Goal: Information Seeking & Learning: Learn about a topic

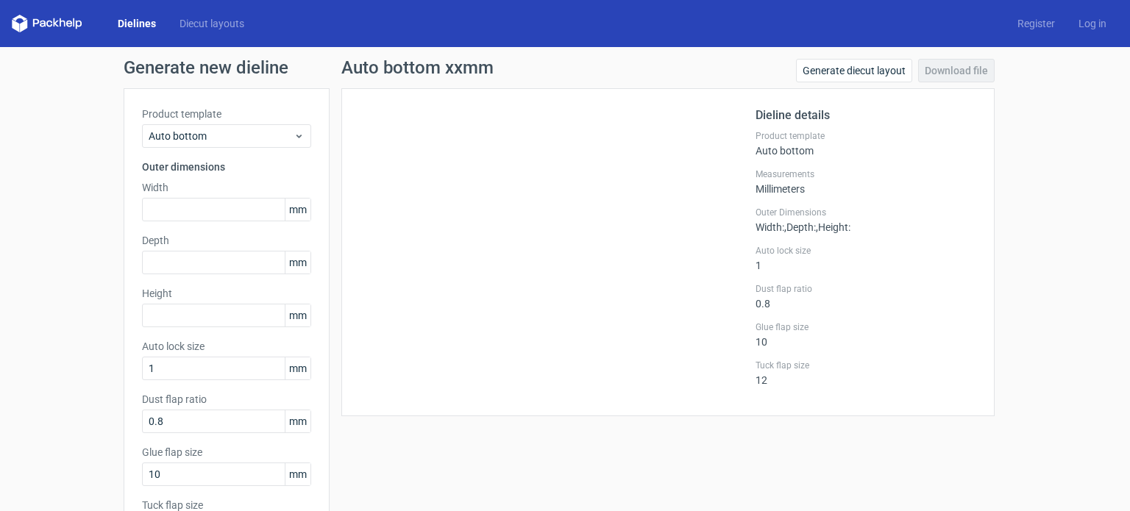
click at [274, 135] on span "Auto bottom" at bounding box center [221, 136] width 145 height 15
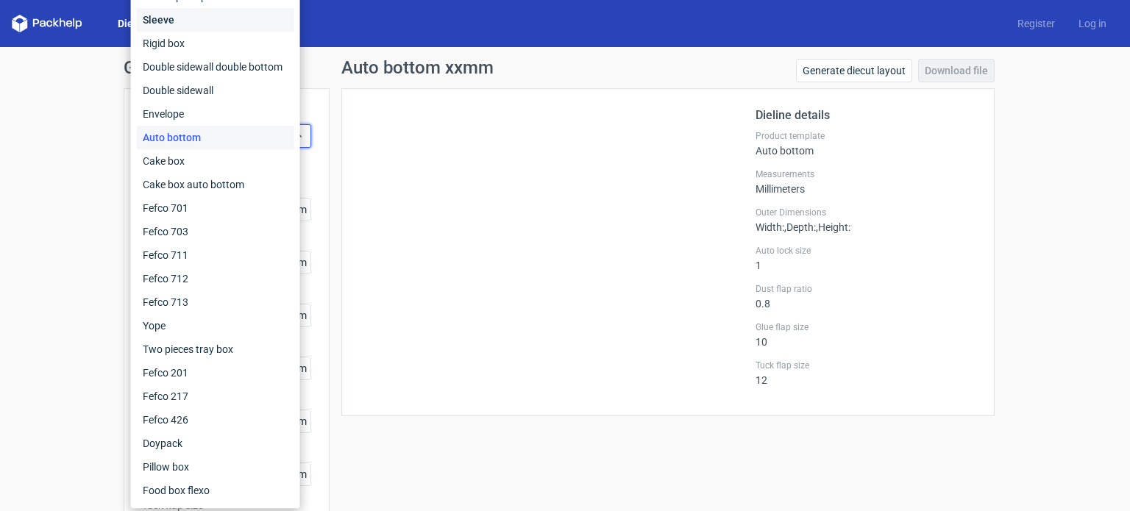
click at [218, 15] on div "Sleeve" at bounding box center [215, 20] width 157 height 24
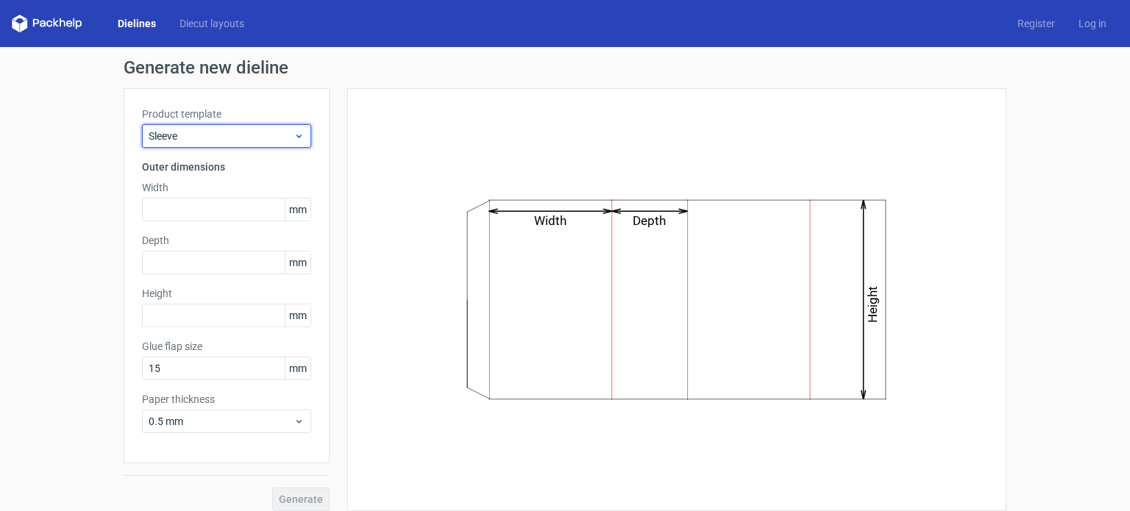
click at [218, 134] on span "Sleeve" at bounding box center [221, 136] width 145 height 15
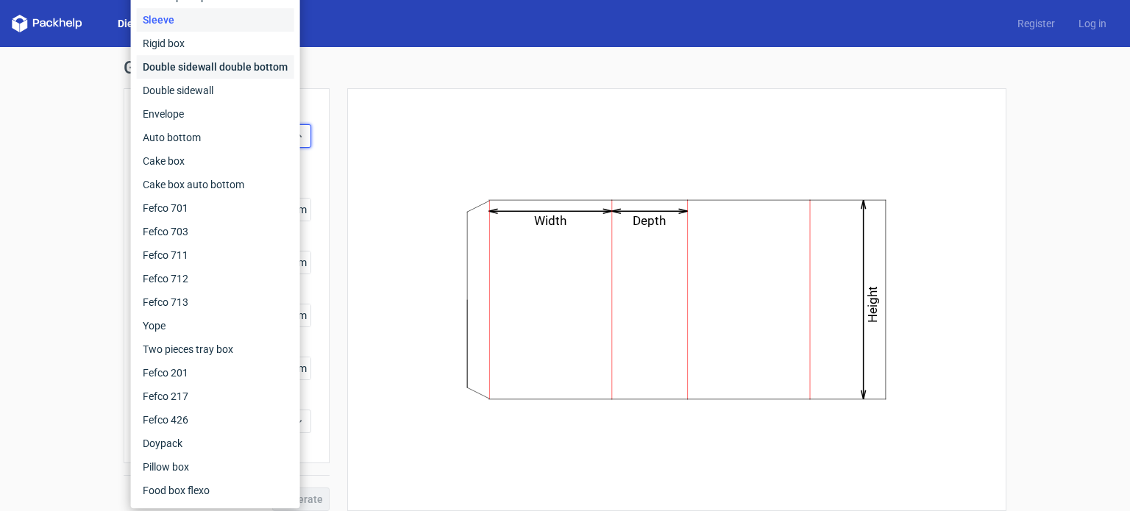
click at [170, 55] on div "Double sidewall double bottom" at bounding box center [215, 67] width 157 height 24
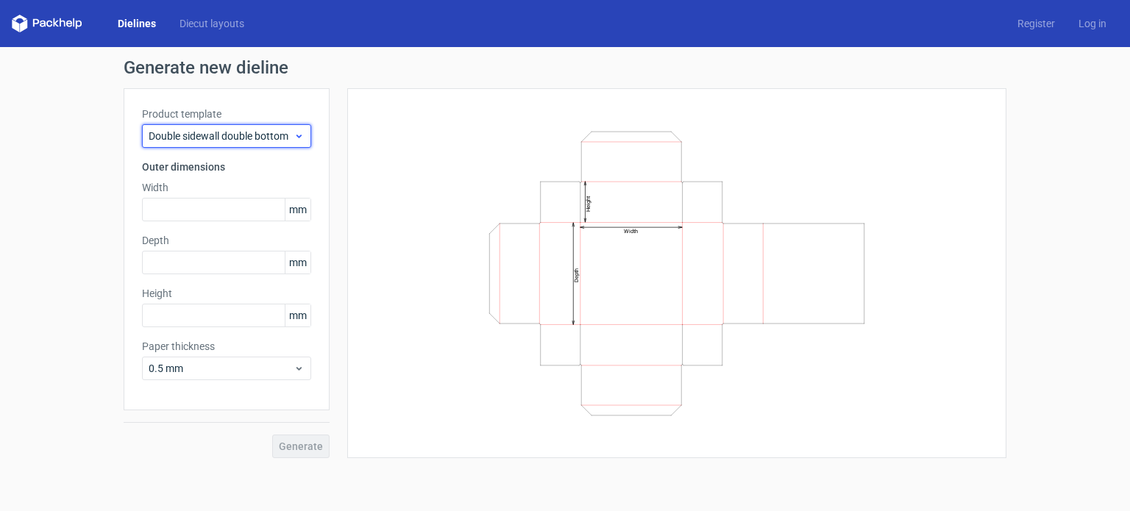
click at [260, 133] on span "Double sidewall double bottom" at bounding box center [221, 136] width 145 height 15
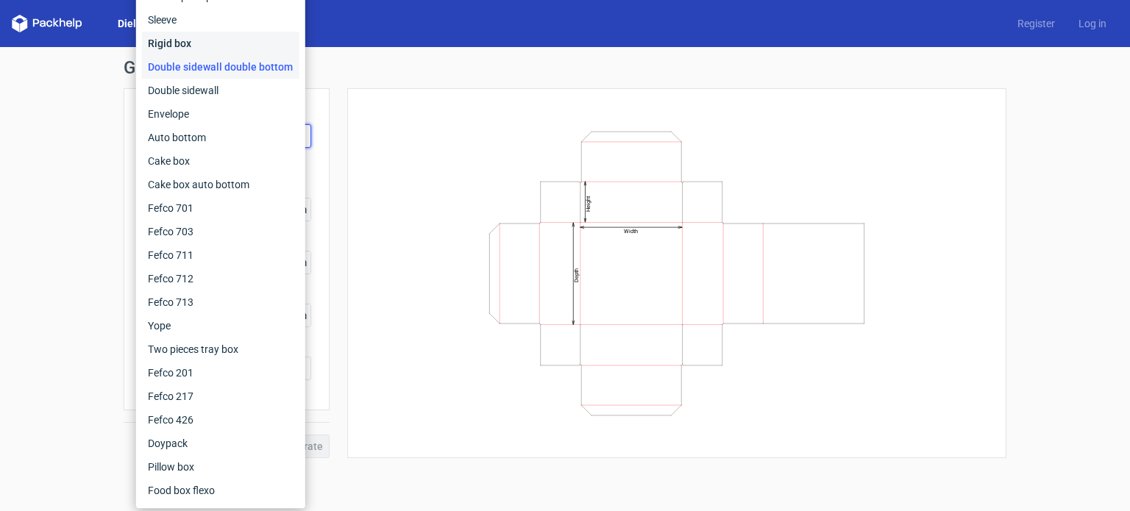
click at [190, 43] on div "Rigid box" at bounding box center [220, 44] width 157 height 24
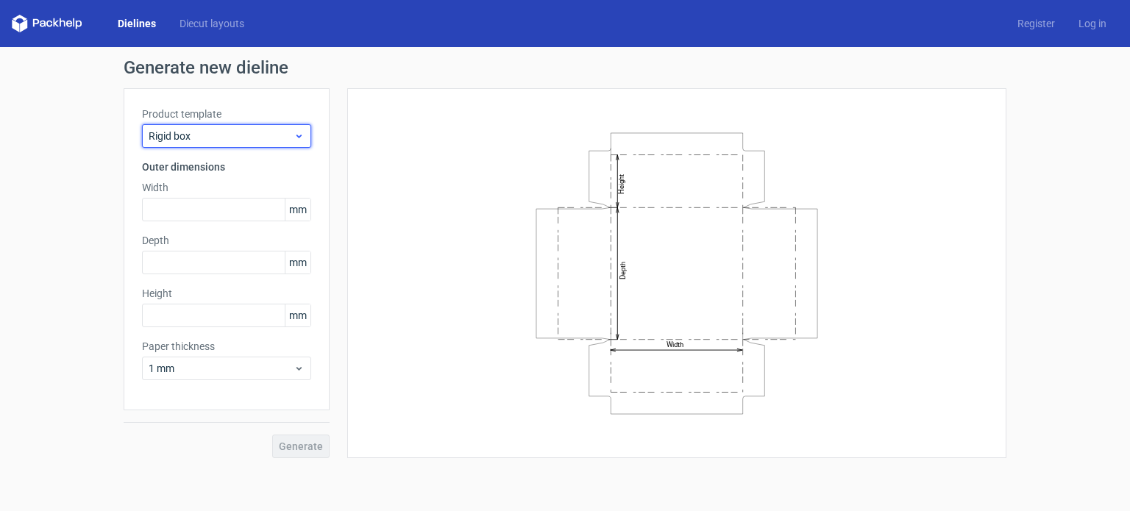
click at [247, 143] on div "Rigid box" at bounding box center [226, 136] width 169 height 24
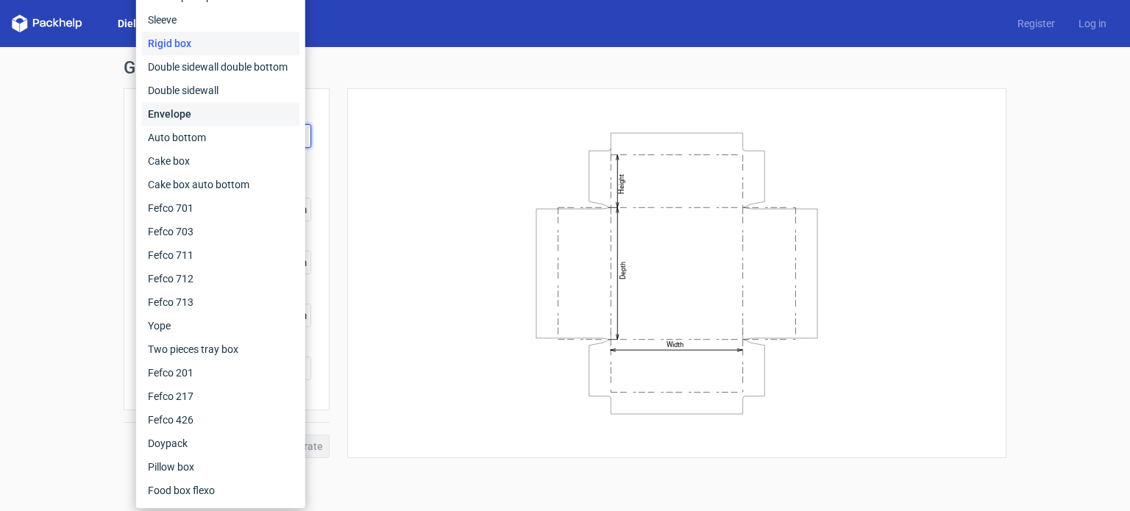
click at [209, 120] on div "Envelope" at bounding box center [220, 114] width 157 height 24
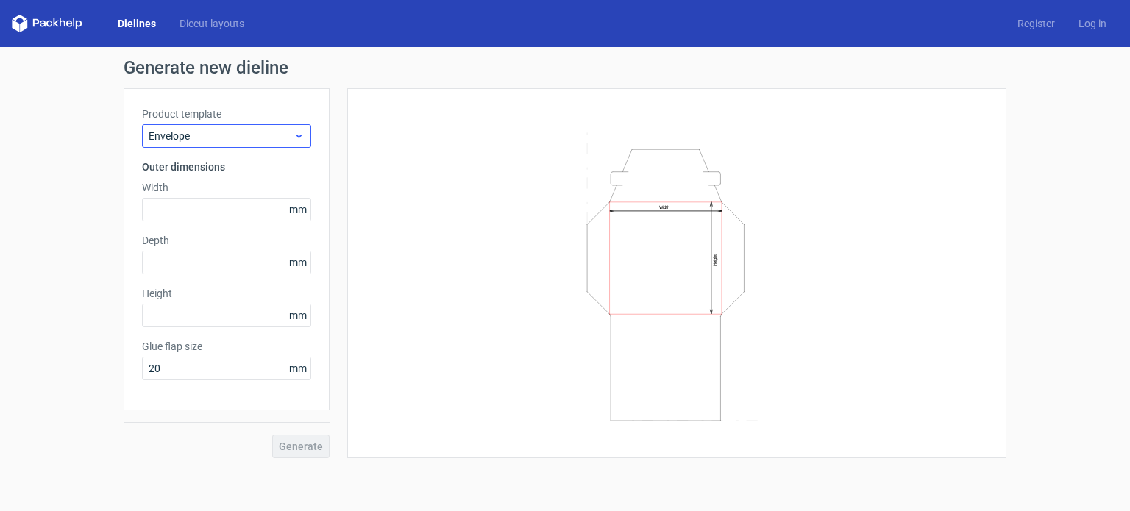
drag, startPoint x: 227, startPoint y: 149, endPoint x: 231, endPoint y: 141, distance: 8.6
click at [227, 148] on div "Product template Envelope Outer dimensions Width mm Depth mm Height mm Glue fla…" at bounding box center [227, 249] width 206 height 322
click at [232, 141] on span "Envelope" at bounding box center [221, 136] width 145 height 15
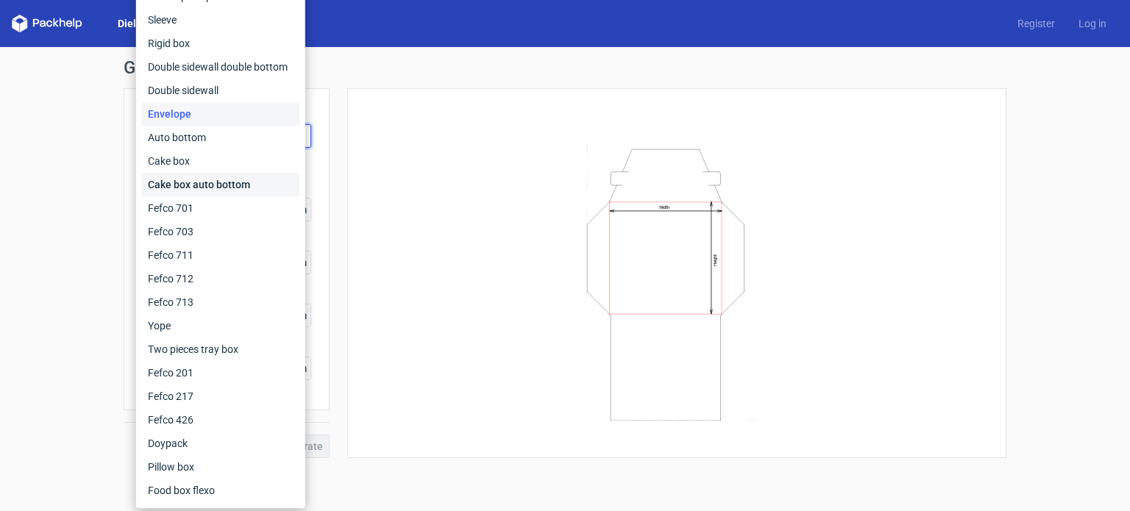
click at [216, 184] on div "Cake box auto bottom" at bounding box center [220, 185] width 157 height 24
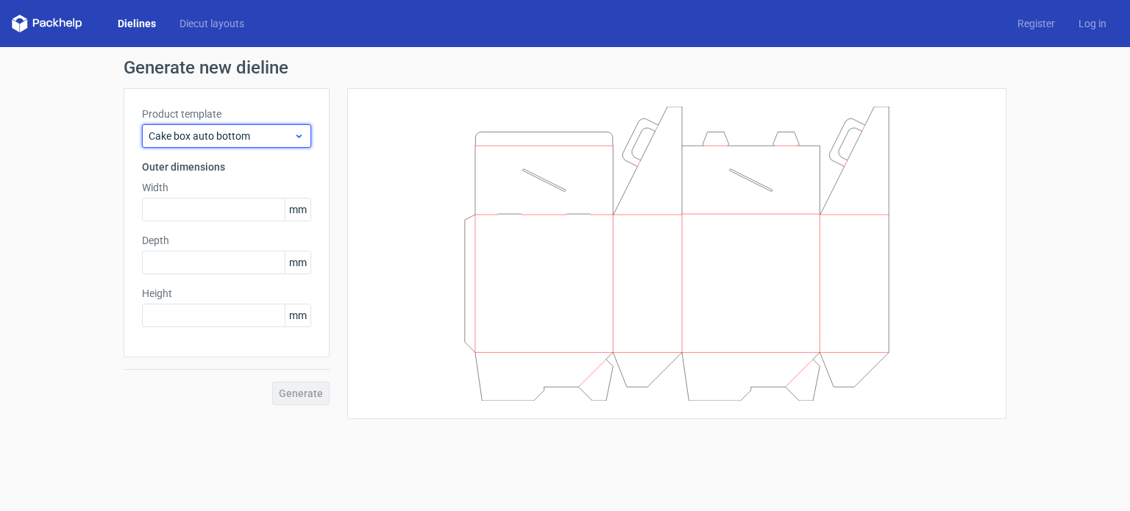
click at [243, 132] on span "Cake box auto bottom" at bounding box center [221, 136] width 145 height 15
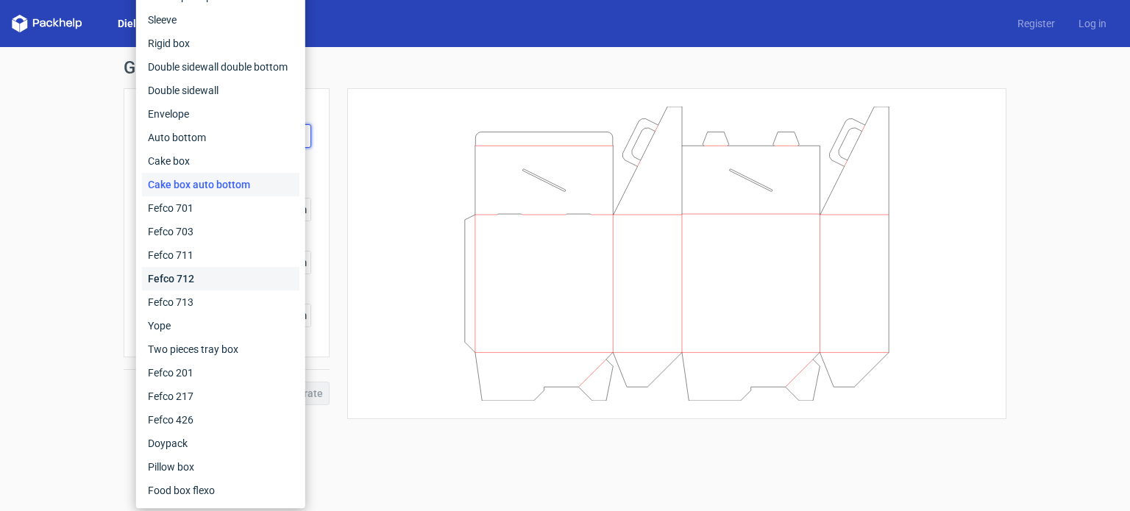
click at [200, 288] on div "Fefco 712" at bounding box center [220, 279] width 157 height 24
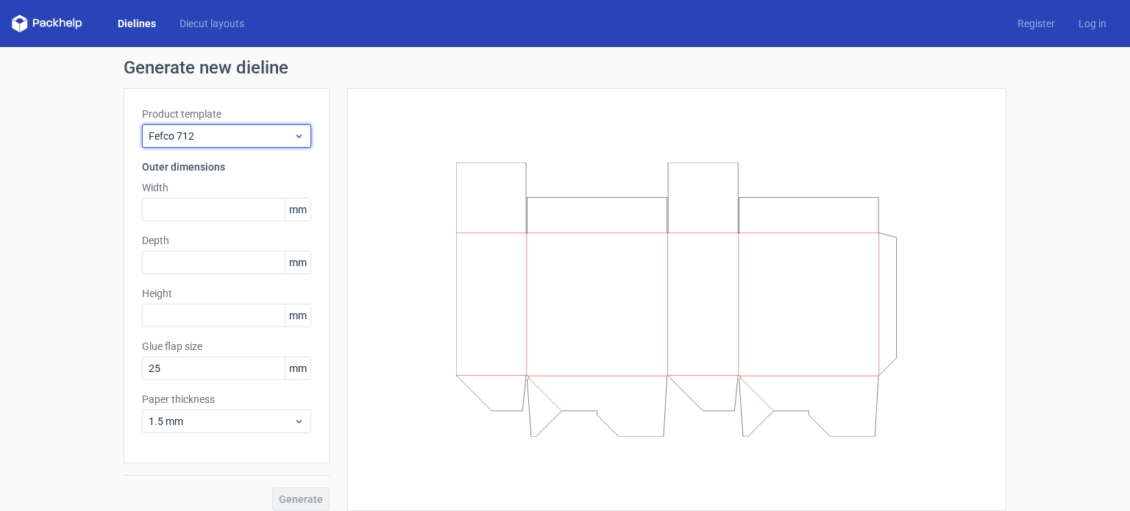
click at [274, 135] on span "Fefco 712" at bounding box center [221, 136] width 145 height 15
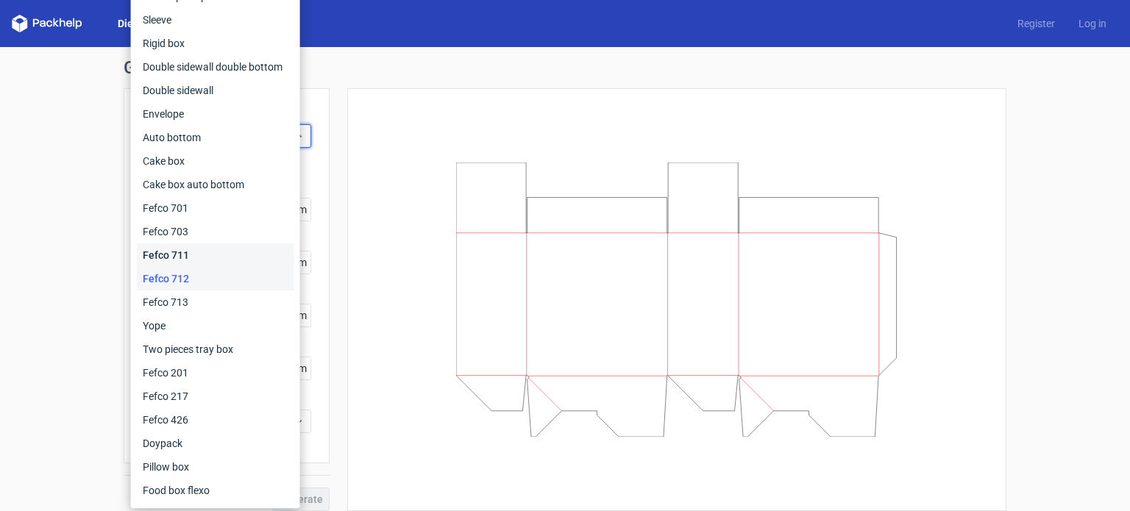
click at [174, 247] on div "Fefco 711" at bounding box center [215, 255] width 157 height 24
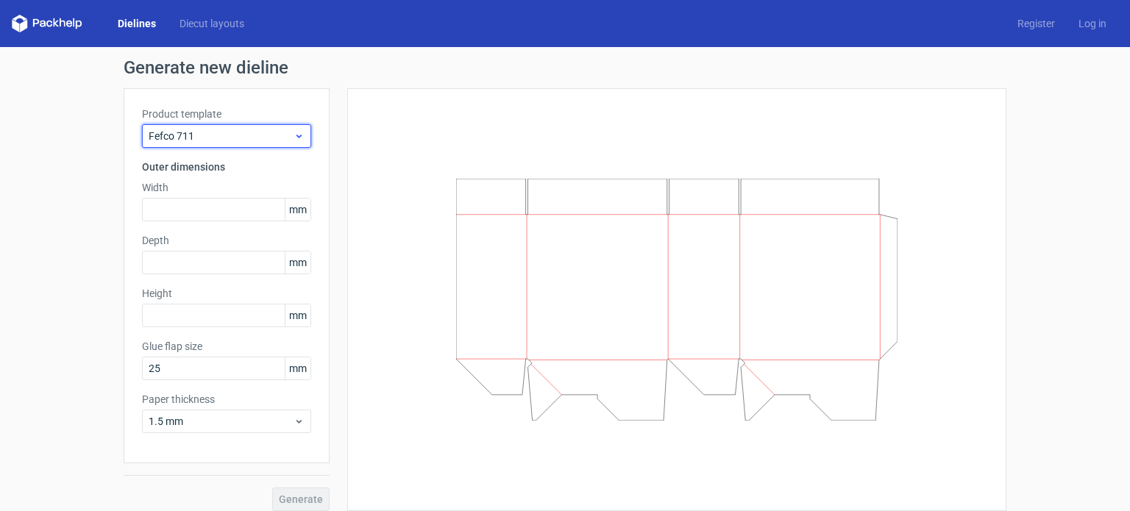
click at [212, 146] on div "Fefco 711" at bounding box center [226, 136] width 169 height 24
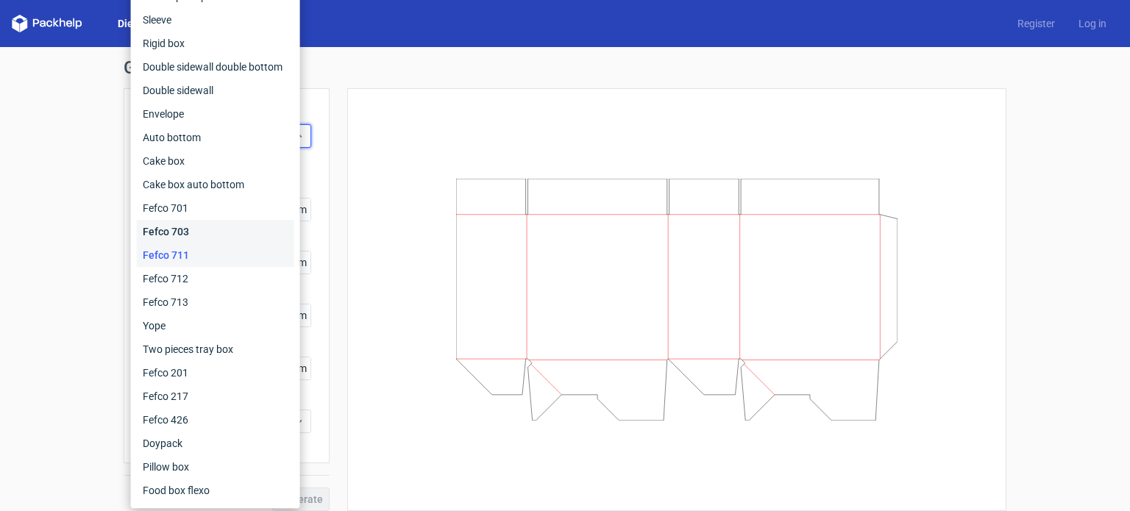
click at [166, 236] on div "Fefco 703" at bounding box center [215, 232] width 157 height 24
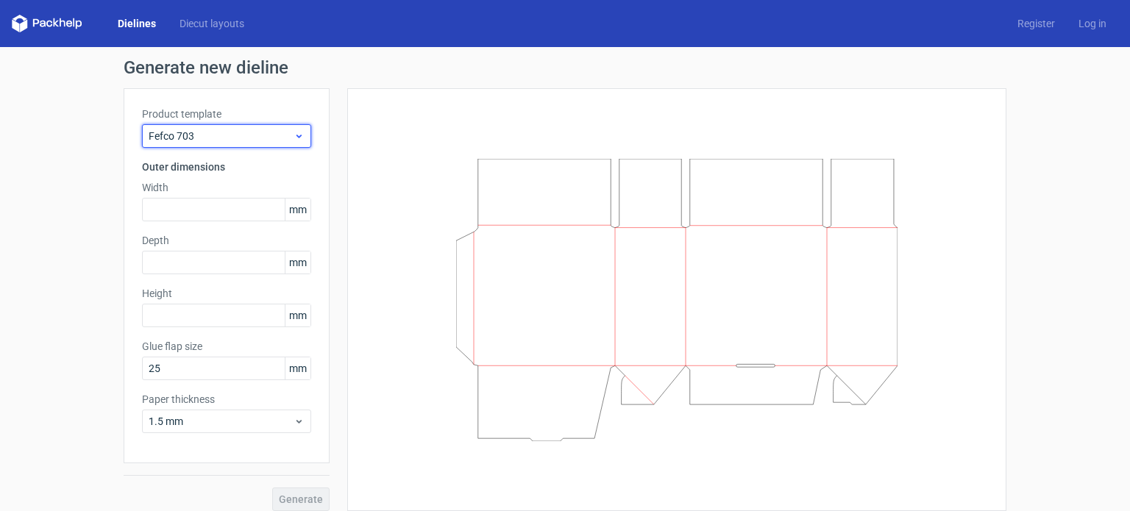
click at [242, 136] on span "Fefco 703" at bounding box center [221, 136] width 145 height 15
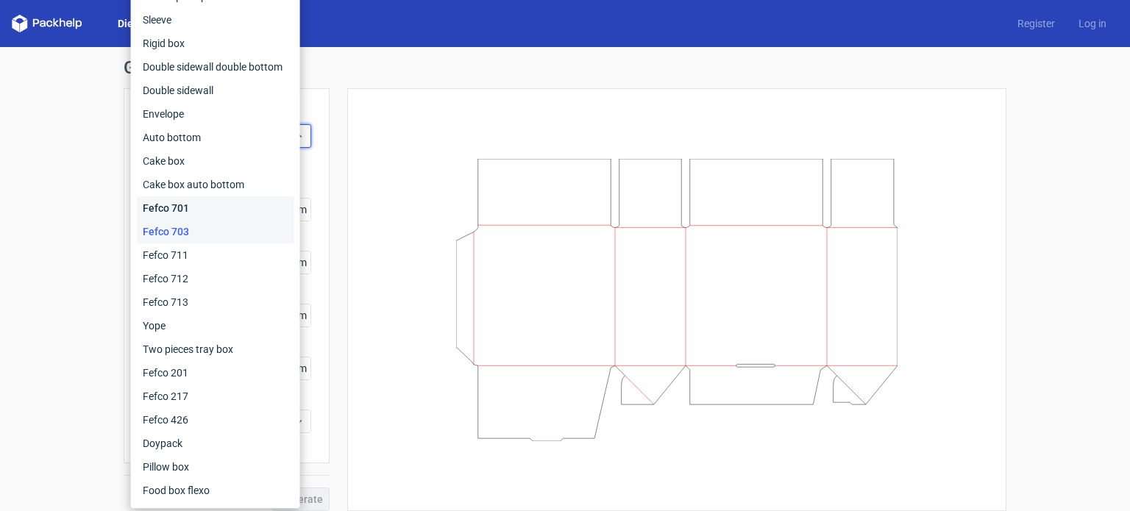
click at [199, 203] on div "Fefco 701" at bounding box center [215, 208] width 157 height 24
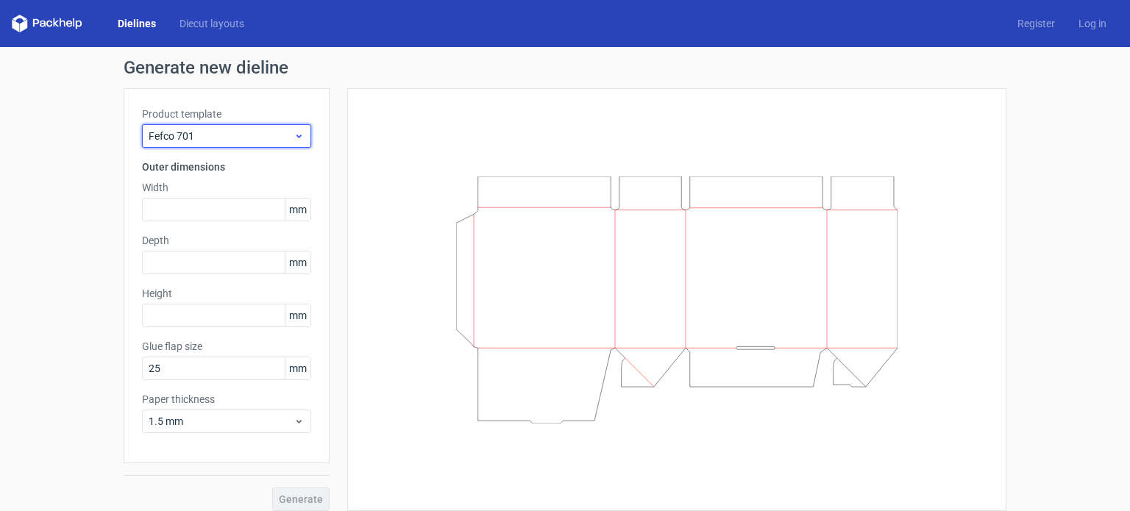
click at [273, 141] on span "Fefco 701" at bounding box center [221, 136] width 145 height 15
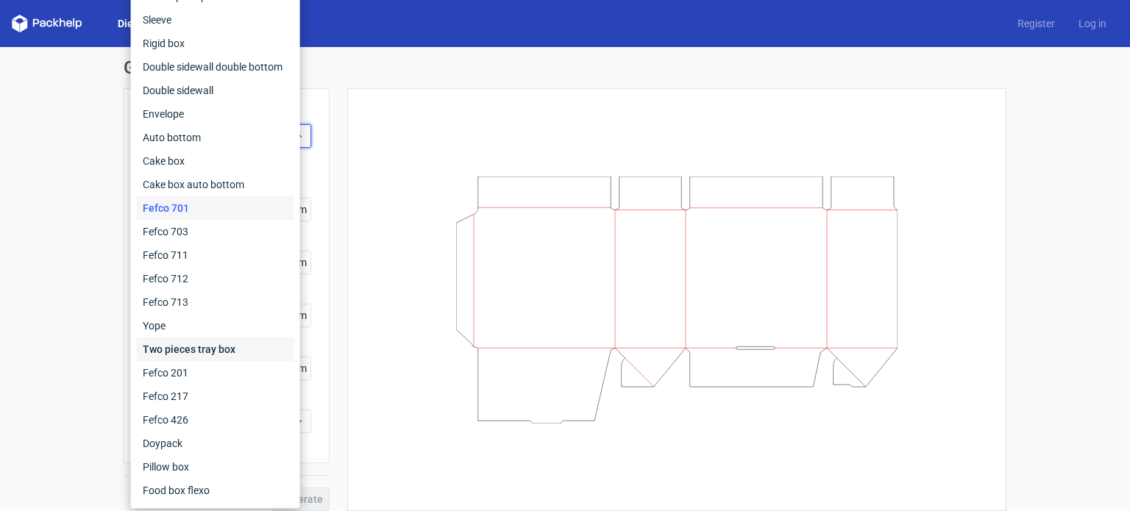
click at [193, 352] on div "Two pieces tray box" at bounding box center [215, 350] width 157 height 24
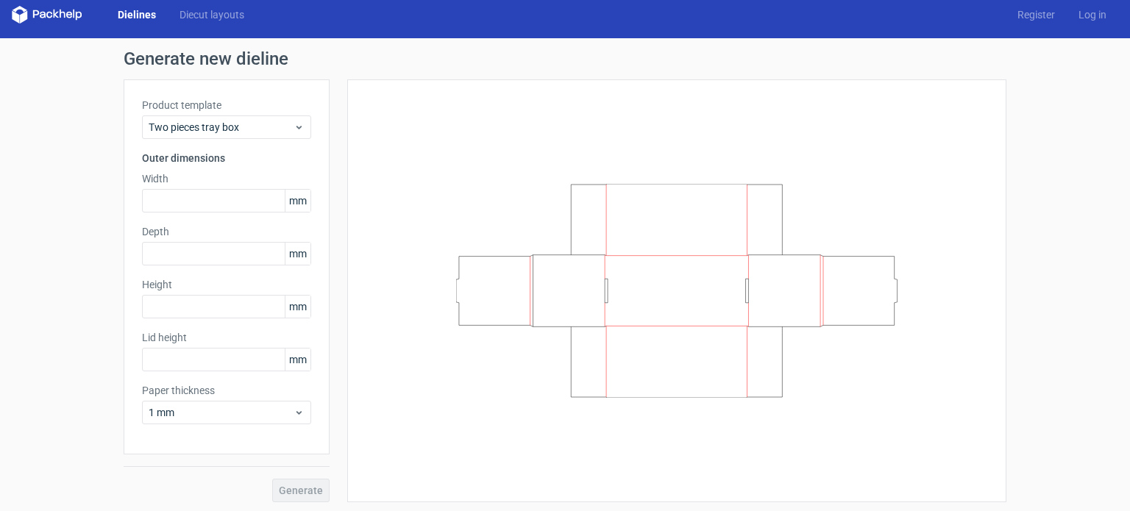
scroll to position [11, 0]
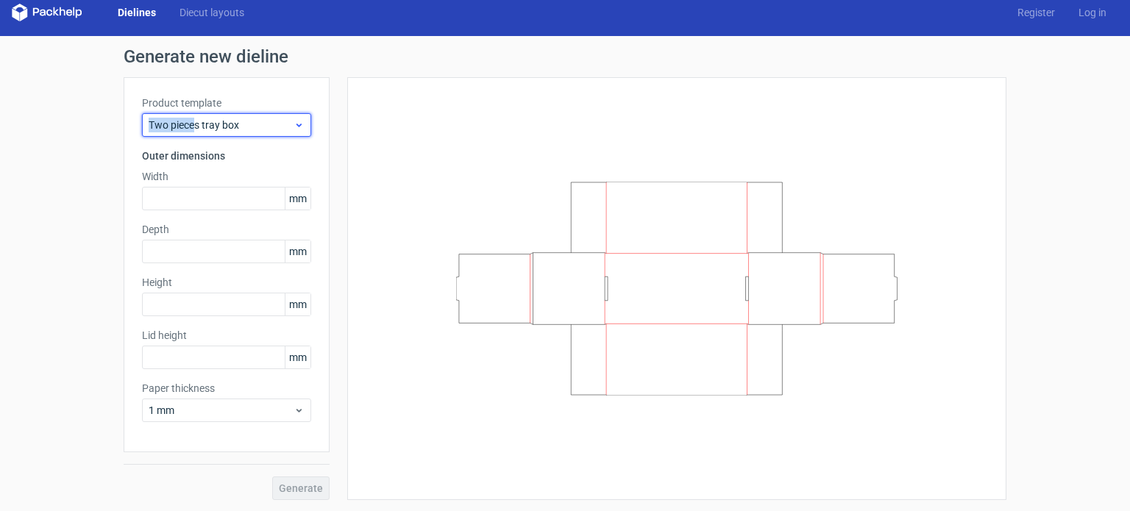
click at [189, 114] on div "Two pieces tray box" at bounding box center [226, 125] width 169 height 24
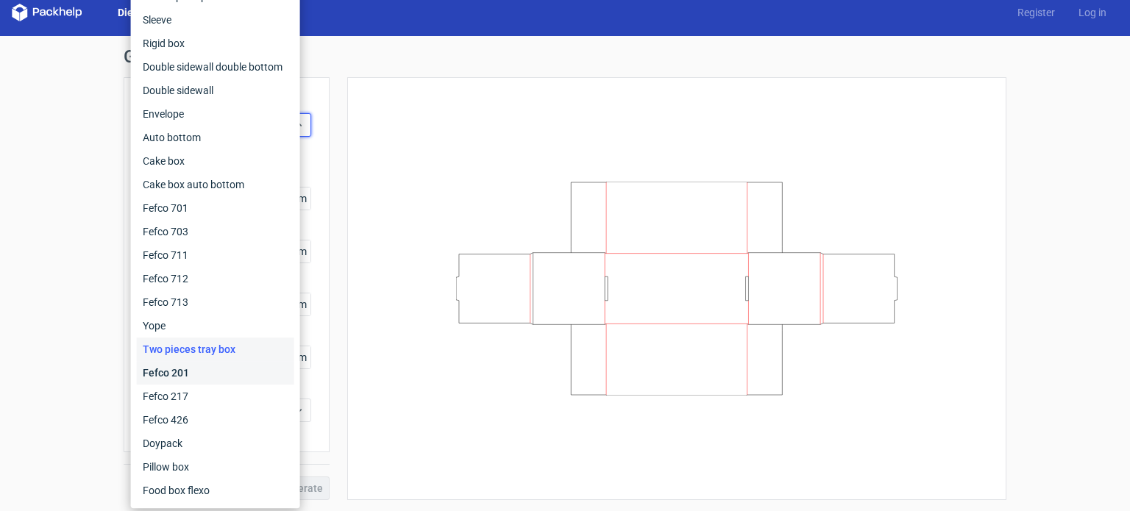
click at [168, 376] on div "Fefco 201" at bounding box center [215, 373] width 157 height 24
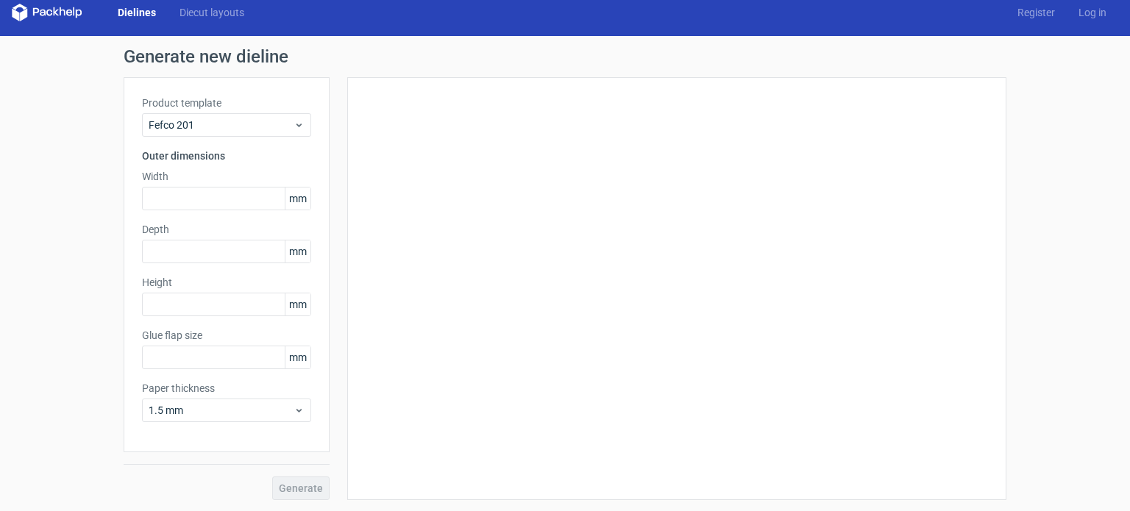
type input "20"
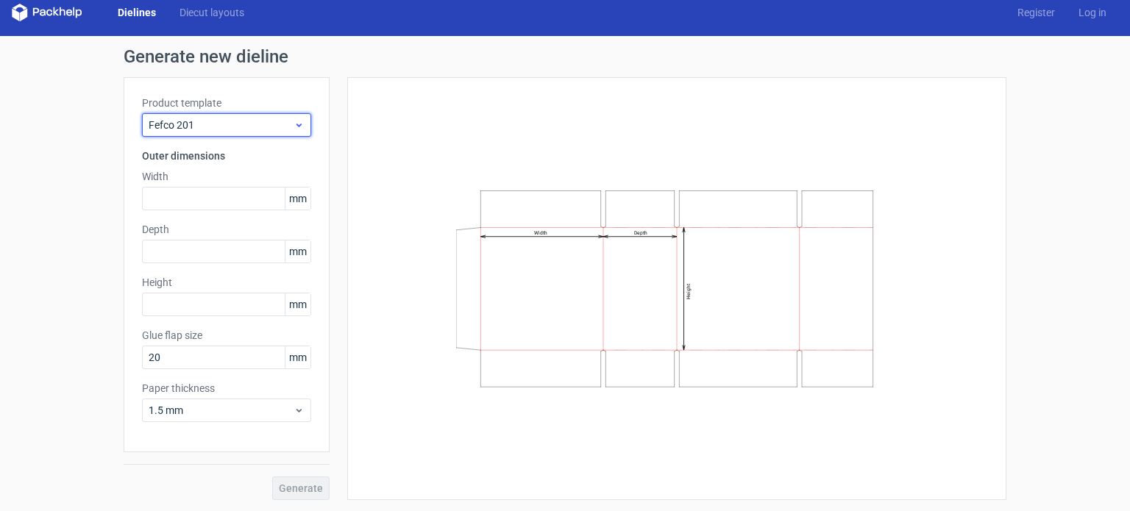
click at [207, 132] on div "Fefco 201" at bounding box center [226, 125] width 169 height 24
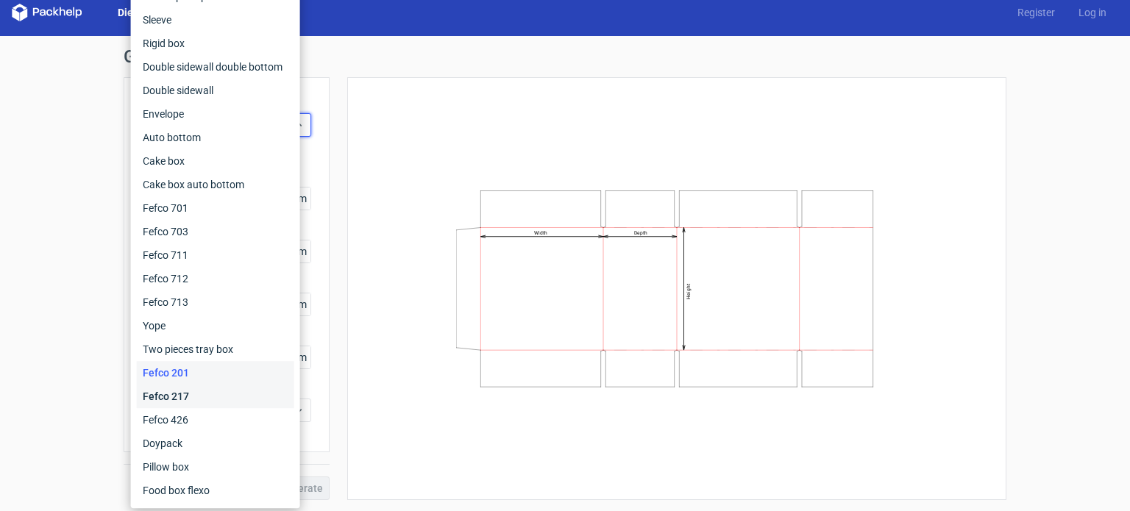
click at [191, 401] on div "Fefco 217" at bounding box center [215, 397] width 157 height 24
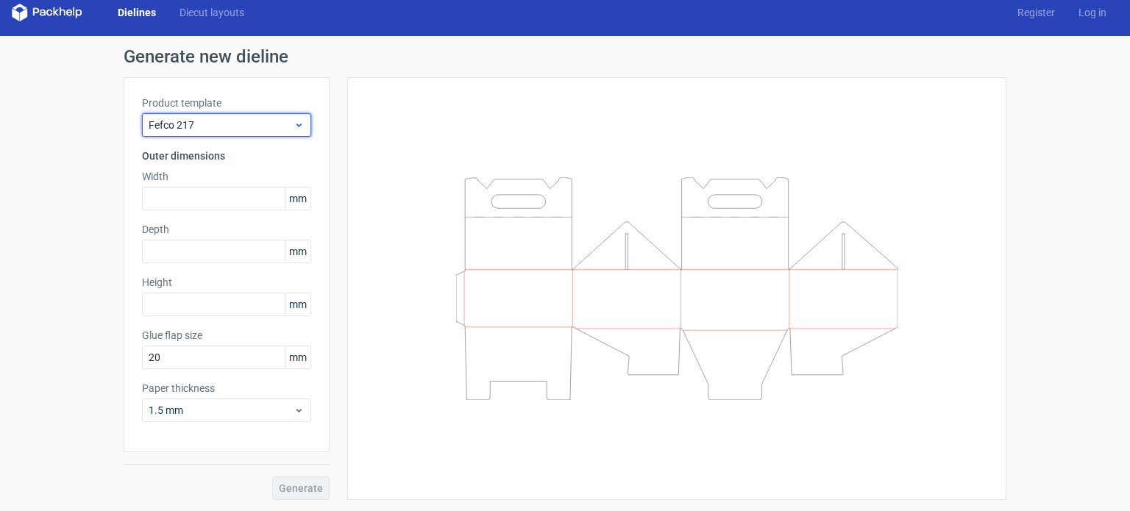
click at [259, 128] on span "Fefco 217" at bounding box center [221, 125] width 145 height 15
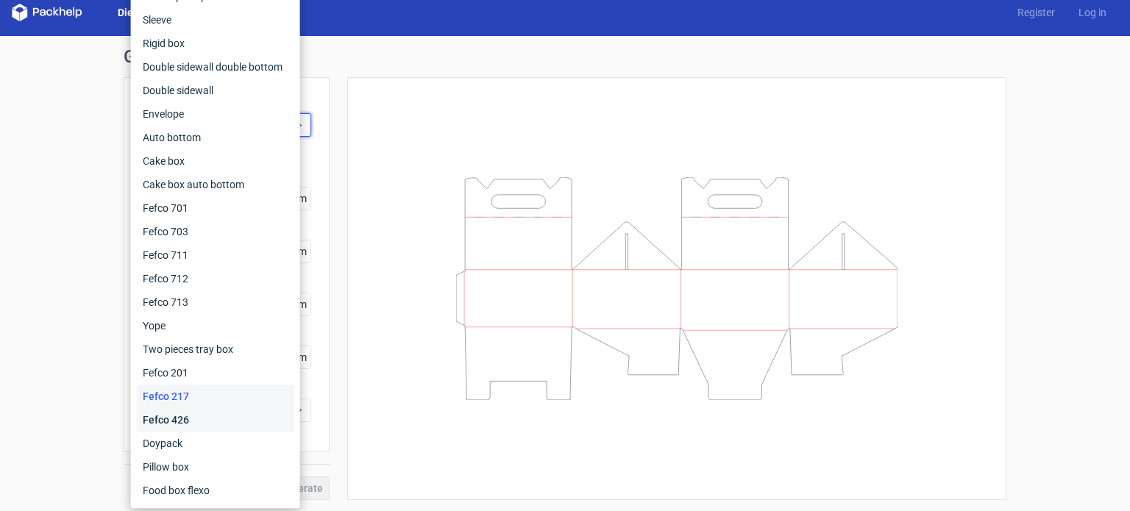
click at [182, 422] on div "Fefco 426" at bounding box center [215, 420] width 157 height 24
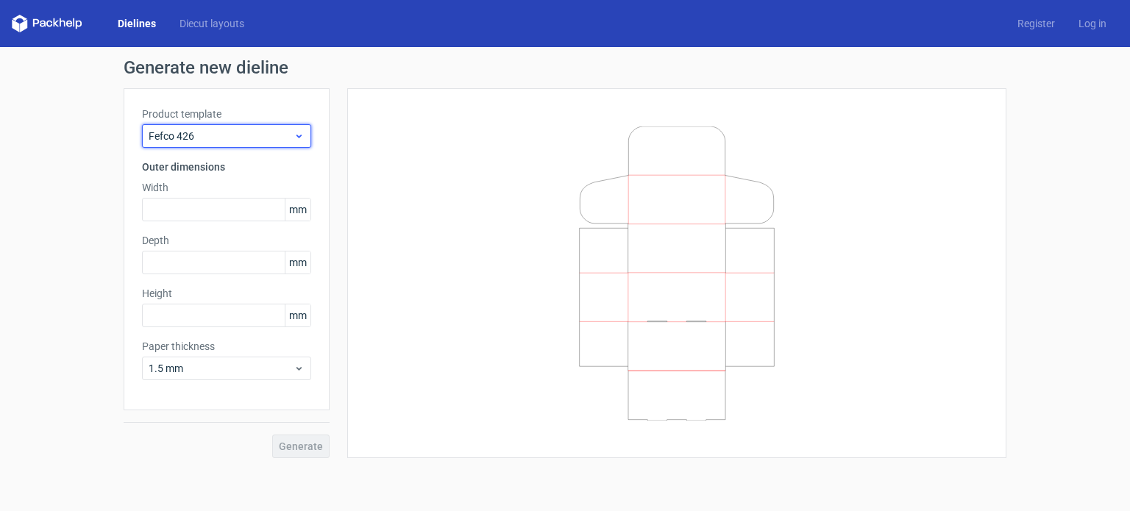
click at [241, 141] on span "Fefco 426" at bounding box center [221, 136] width 145 height 15
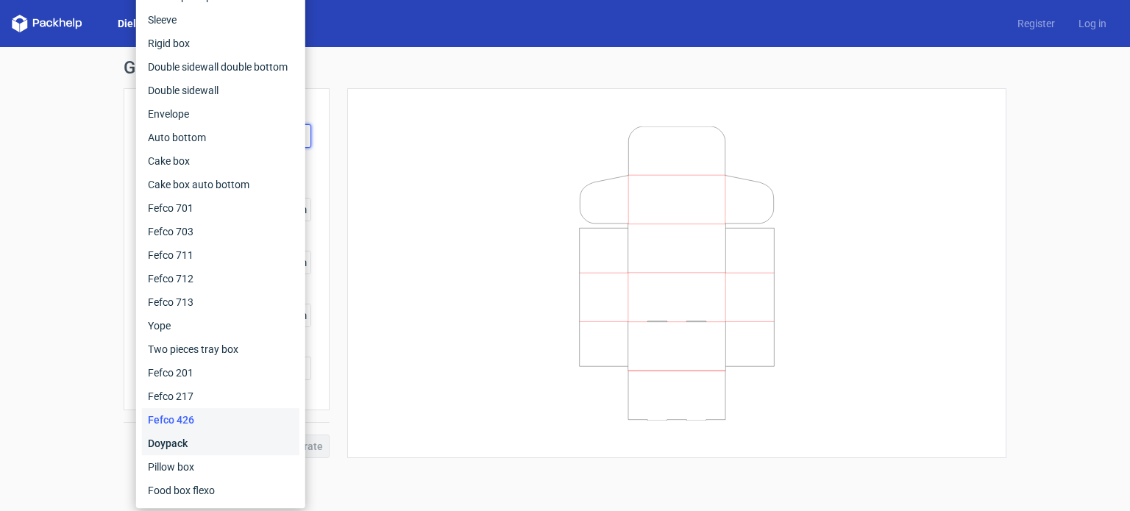
click at [191, 444] on div "Doypack" at bounding box center [220, 444] width 157 height 24
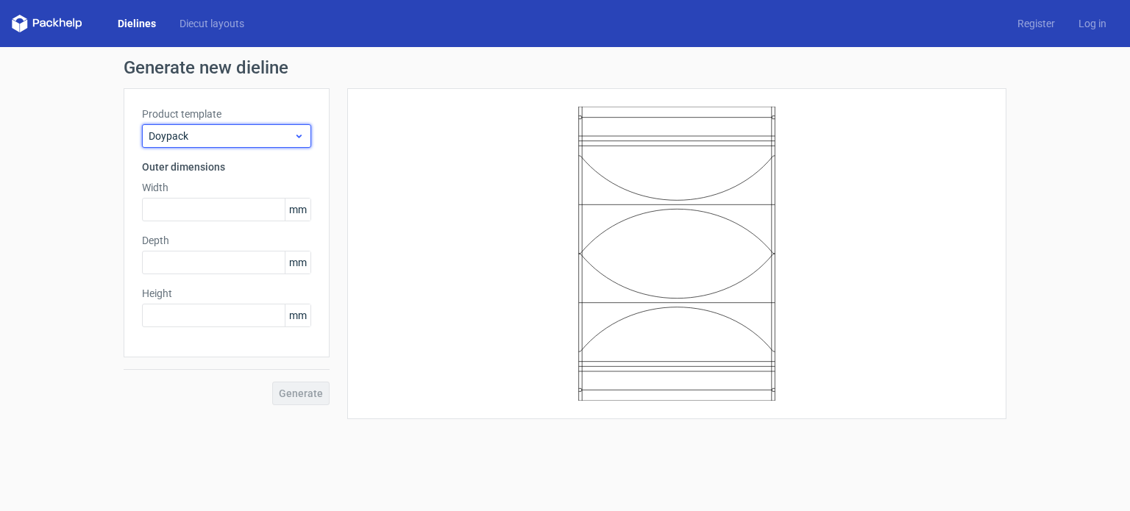
drag, startPoint x: 249, startPoint y: 127, endPoint x: 249, endPoint y: 138, distance: 11.1
click at [249, 138] on div "Doypack" at bounding box center [226, 136] width 169 height 24
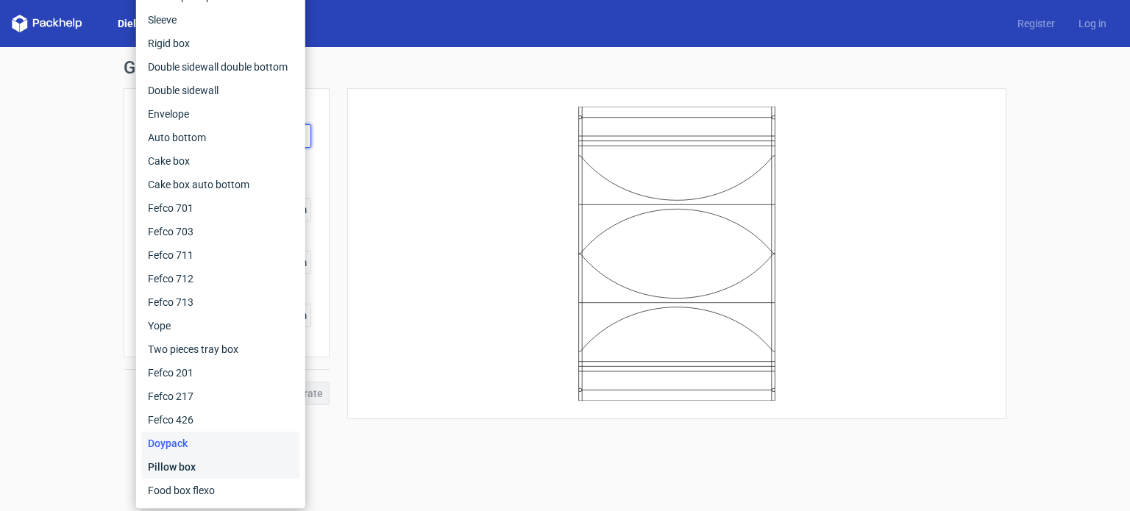
click at [174, 467] on div "Pillow box" at bounding box center [220, 467] width 157 height 24
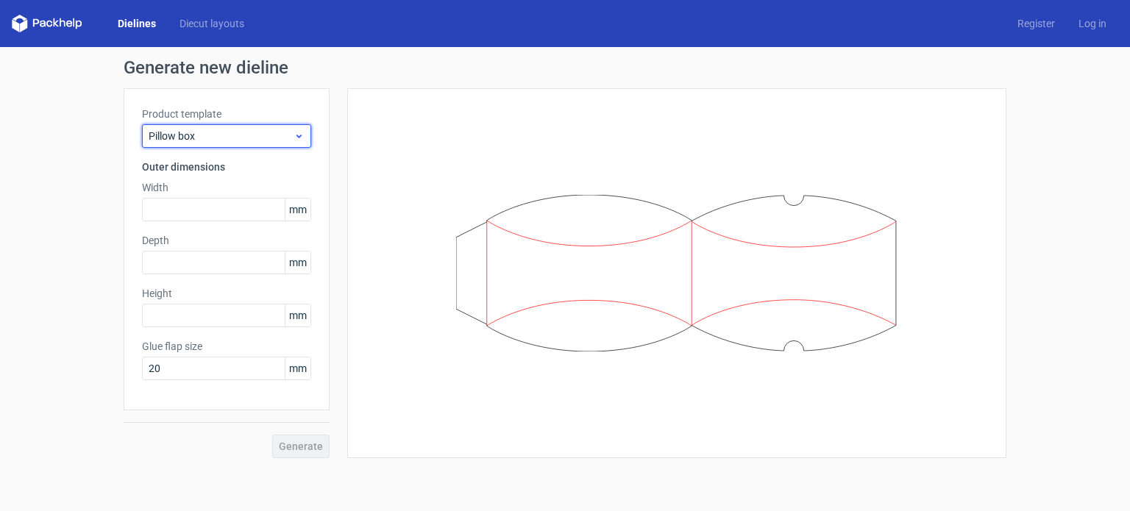
click at [273, 135] on span "Pillow box" at bounding box center [221, 136] width 145 height 15
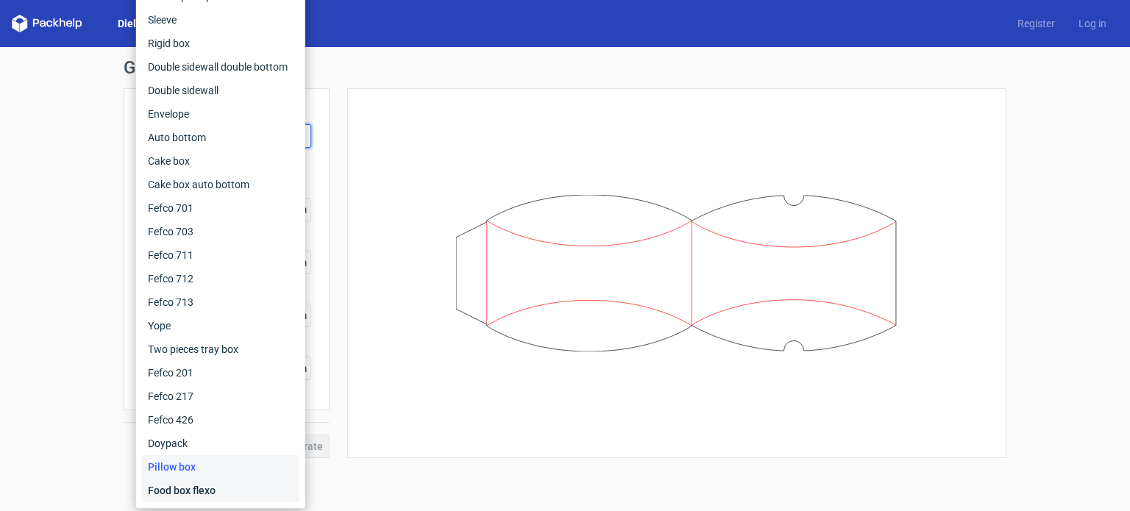
click at [213, 490] on div "Food box flexo" at bounding box center [220, 491] width 157 height 24
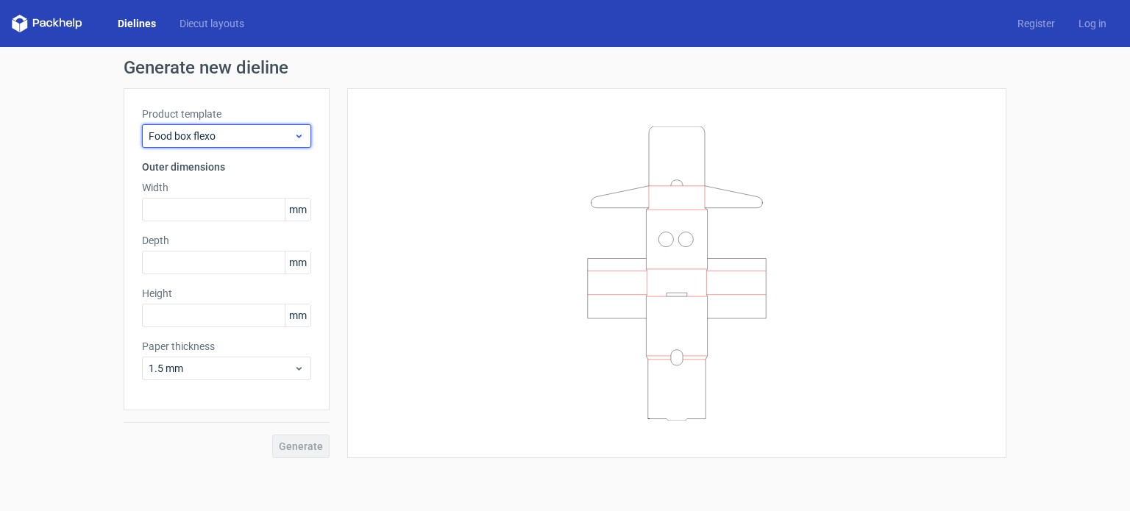
click at [239, 143] on div "Food box flexo" at bounding box center [226, 136] width 169 height 24
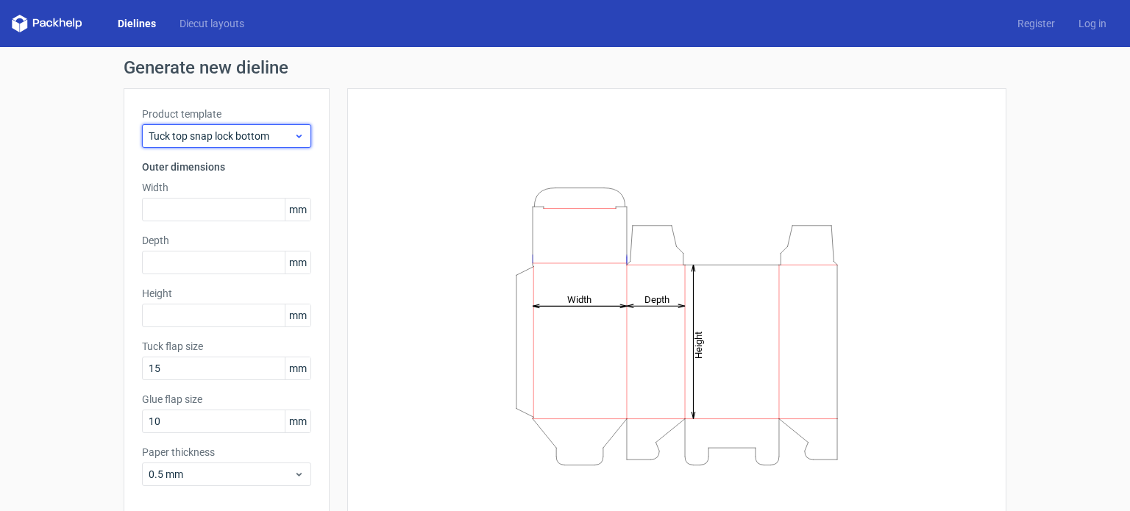
click at [227, 142] on span "Tuck top snap lock bottom" at bounding box center [221, 136] width 145 height 15
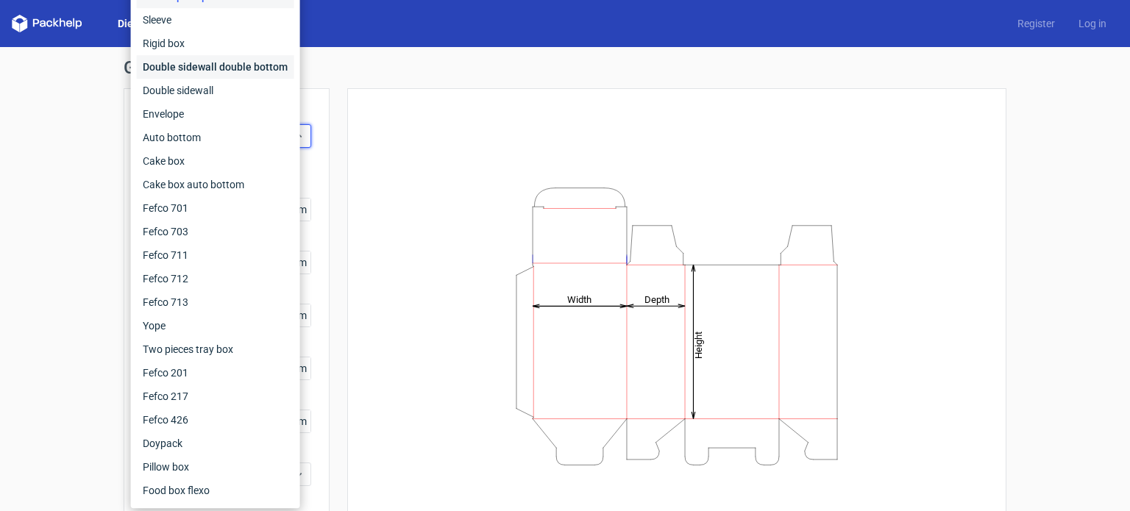
click at [207, 71] on div "Double sidewall double bottom" at bounding box center [215, 67] width 157 height 24
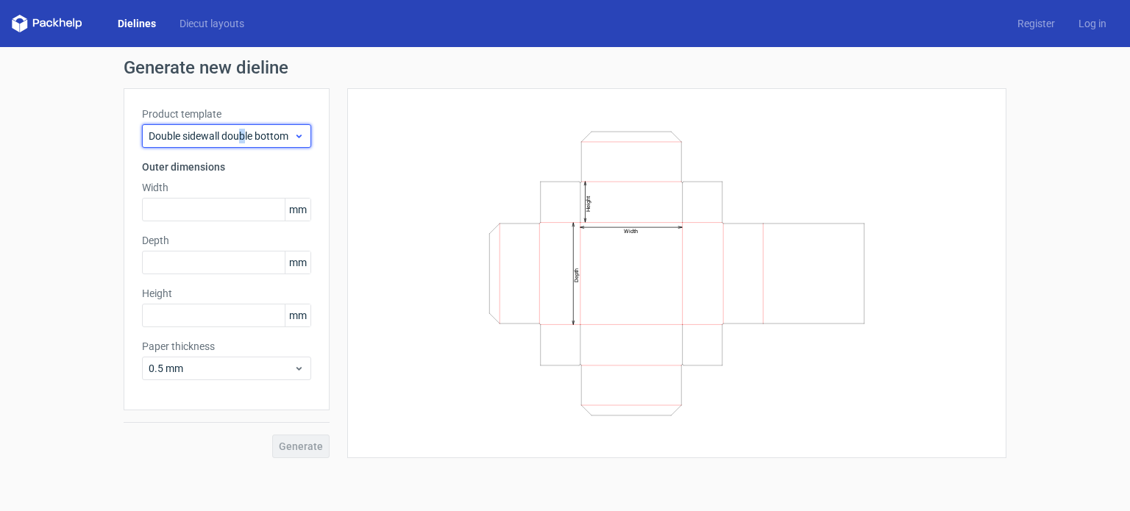
click at [244, 144] on div "Double sidewall double bottom" at bounding box center [226, 136] width 169 height 24
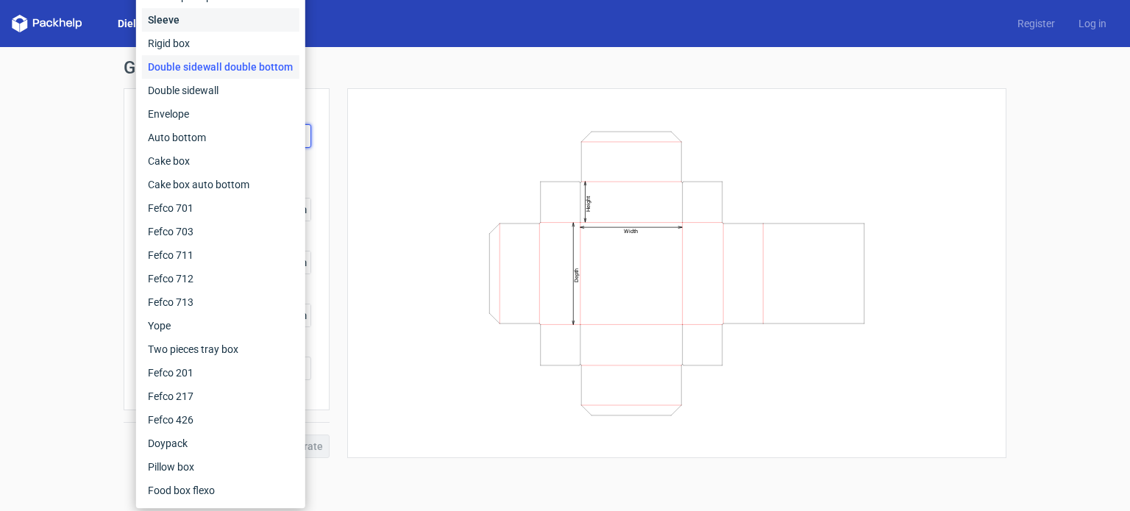
click at [192, 11] on div "Sleeve" at bounding box center [220, 20] width 157 height 24
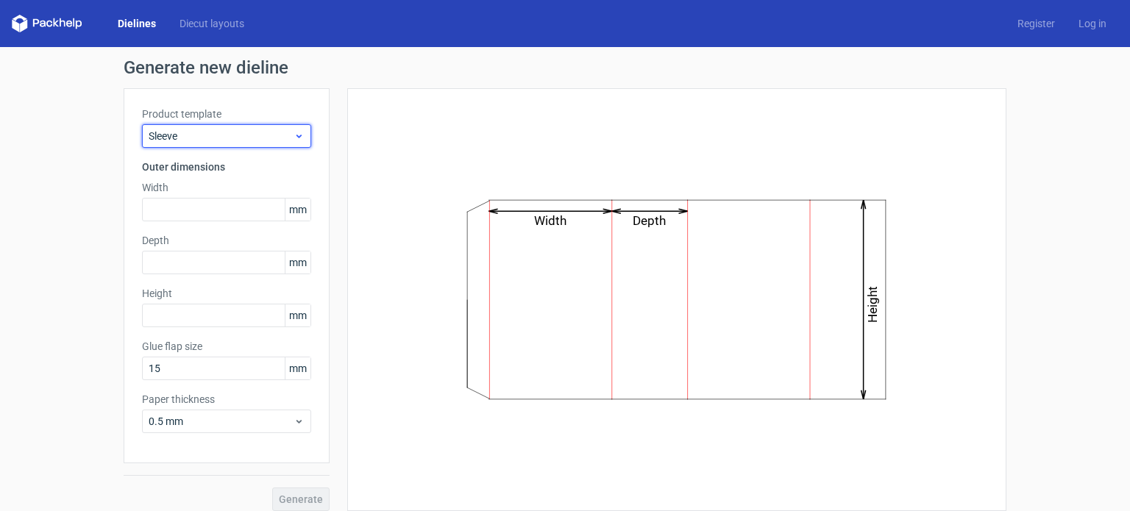
click at [241, 138] on span "Sleeve" at bounding box center [221, 136] width 145 height 15
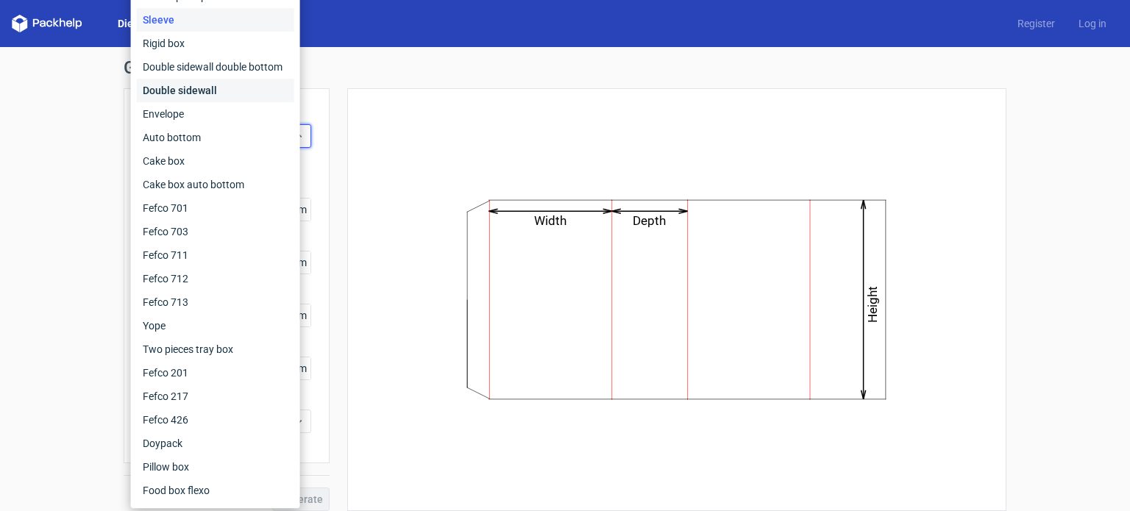
click at [220, 86] on div "Double sidewall" at bounding box center [215, 91] width 157 height 24
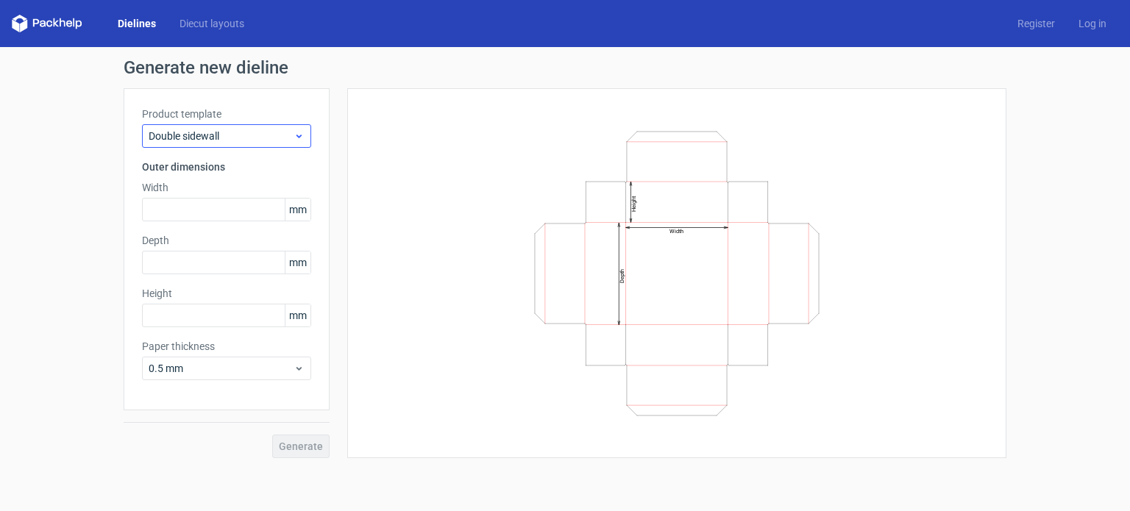
click at [236, 127] on div "Product template Double sidewall" at bounding box center [226, 127] width 169 height 41
click at [270, 141] on span "Double sidewall" at bounding box center [221, 136] width 145 height 15
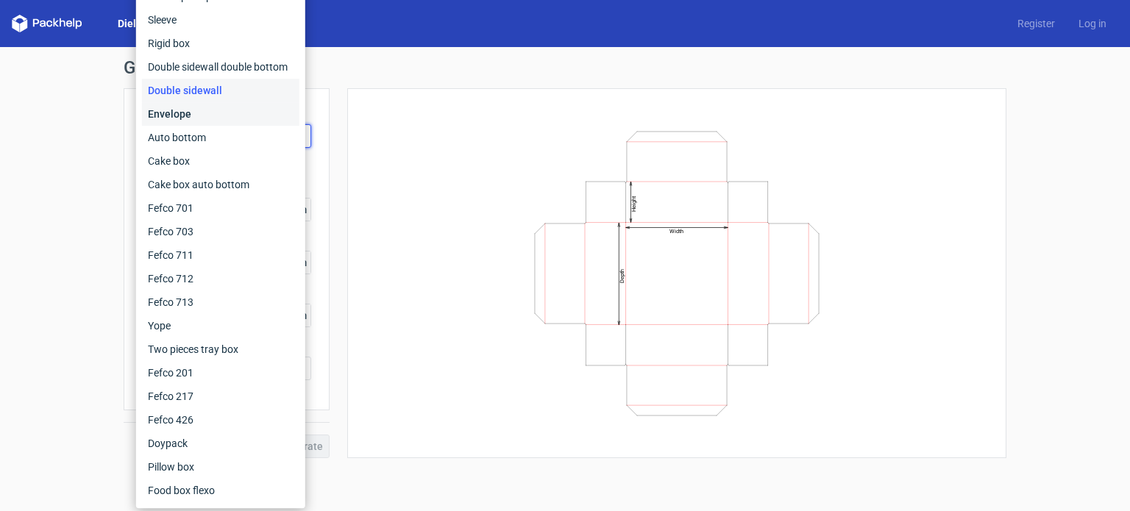
click at [224, 113] on div "Envelope" at bounding box center [220, 114] width 157 height 24
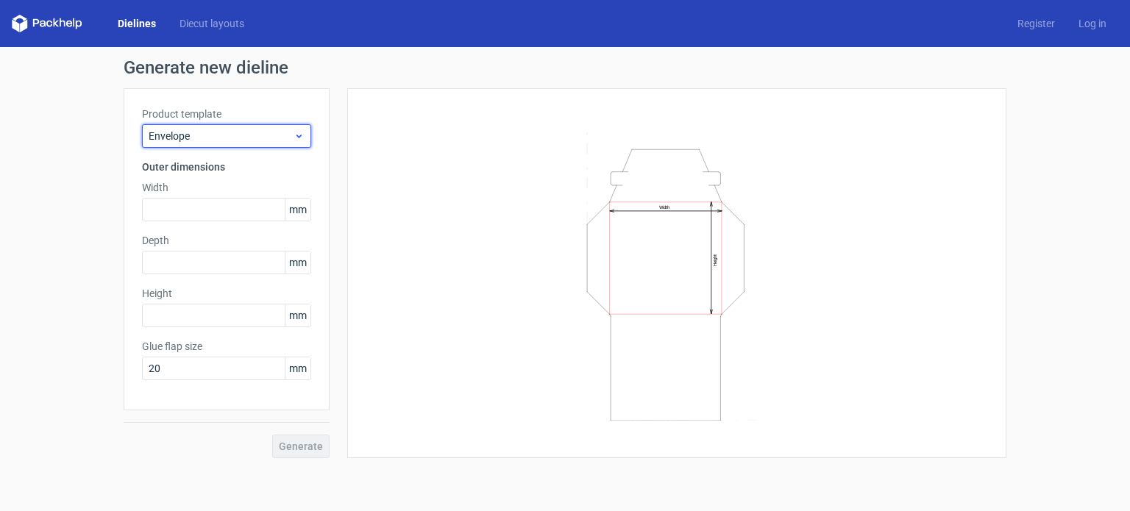
click at [252, 132] on span "Envelope" at bounding box center [221, 136] width 145 height 15
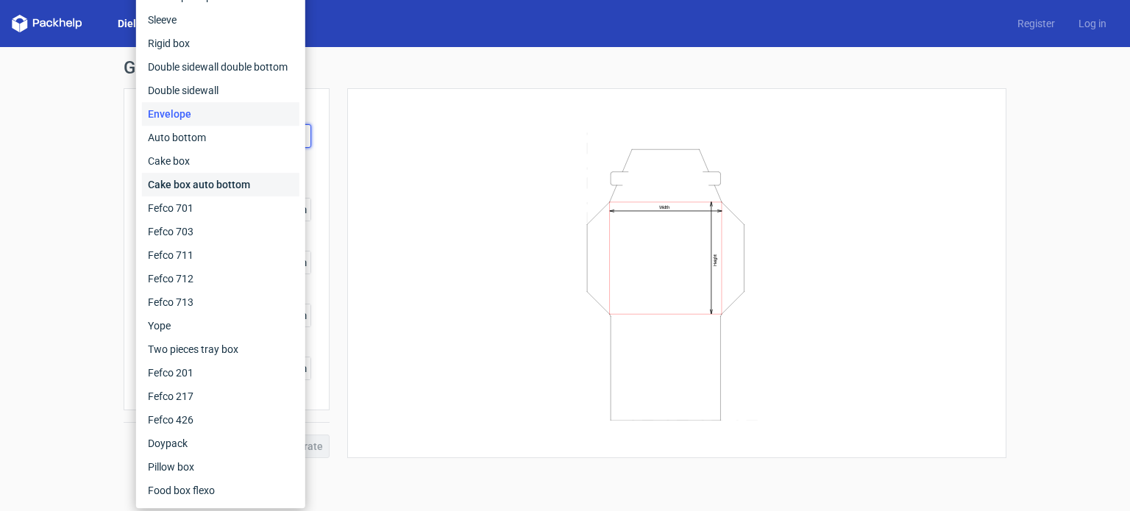
click at [224, 177] on div "Cake box auto bottom" at bounding box center [220, 185] width 157 height 24
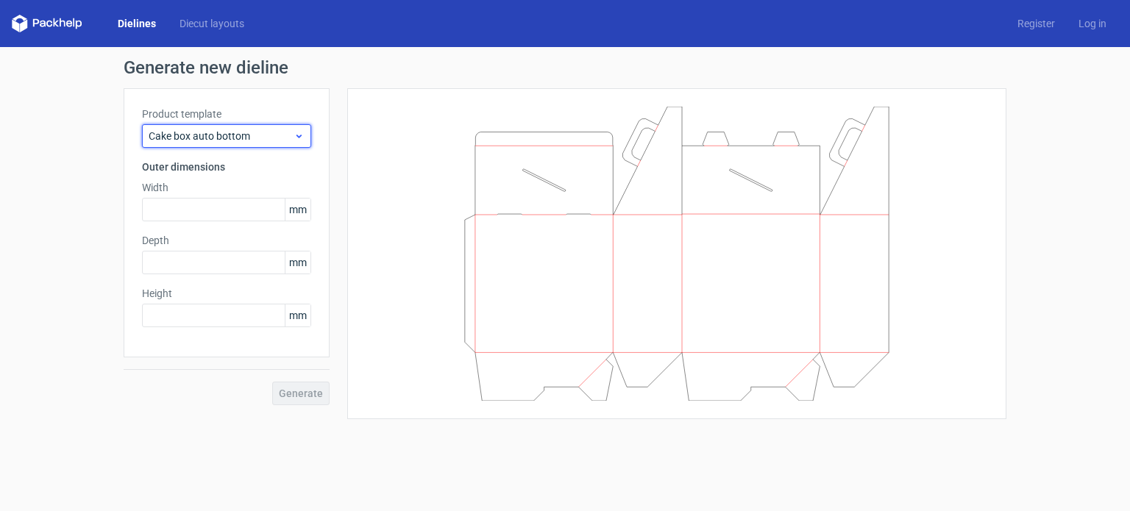
click at [245, 129] on span "Cake box auto bottom" at bounding box center [221, 136] width 145 height 15
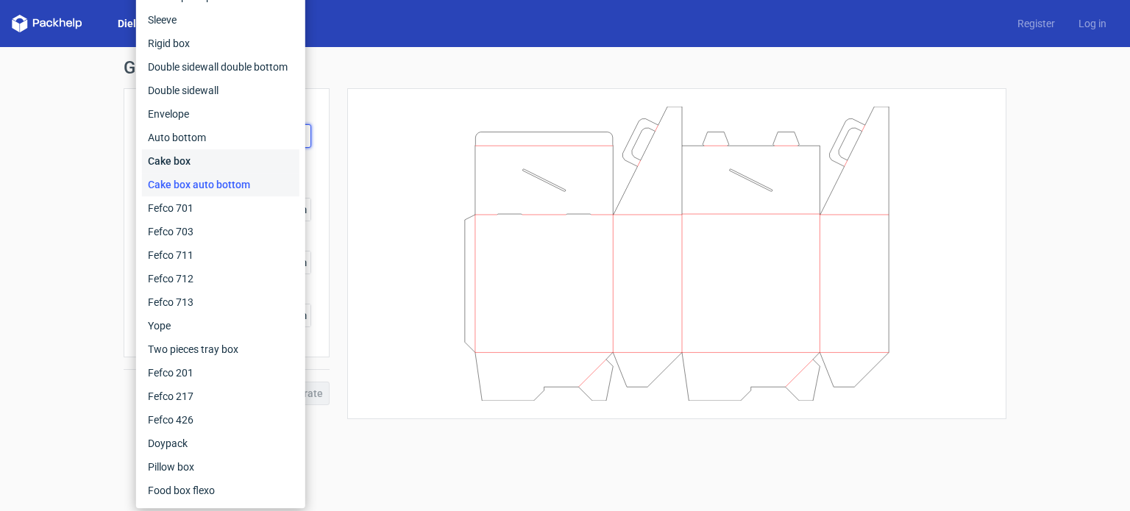
click at [221, 163] on div "Cake box" at bounding box center [220, 161] width 157 height 24
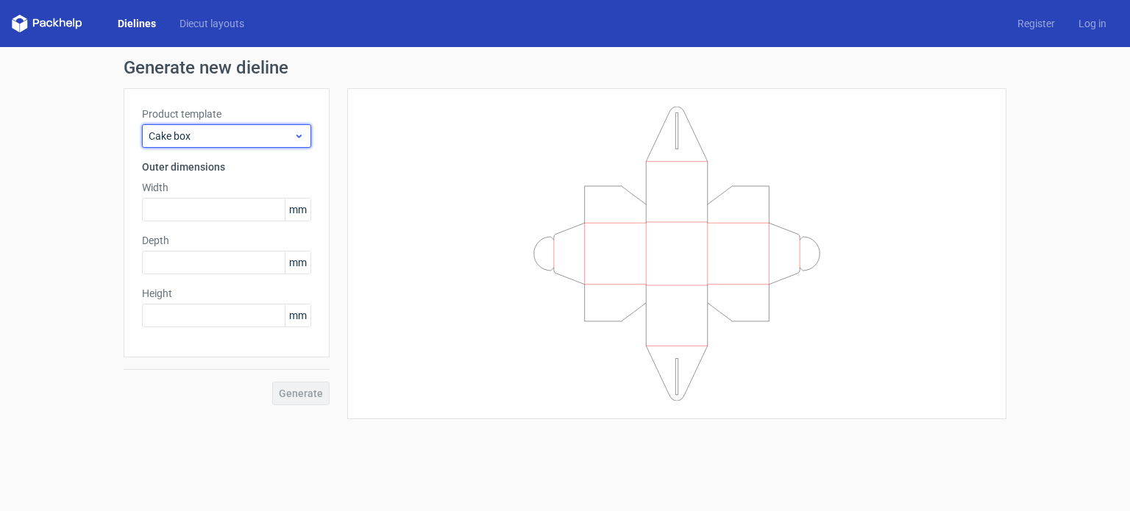
click at [243, 132] on span "Cake box" at bounding box center [221, 136] width 145 height 15
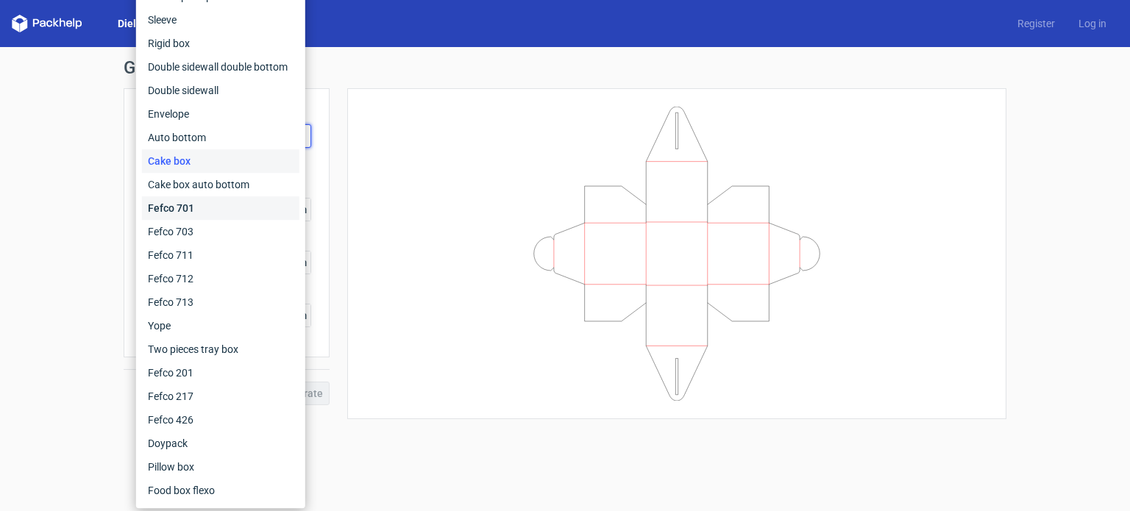
click at [200, 203] on div "Fefco 701" at bounding box center [220, 208] width 157 height 24
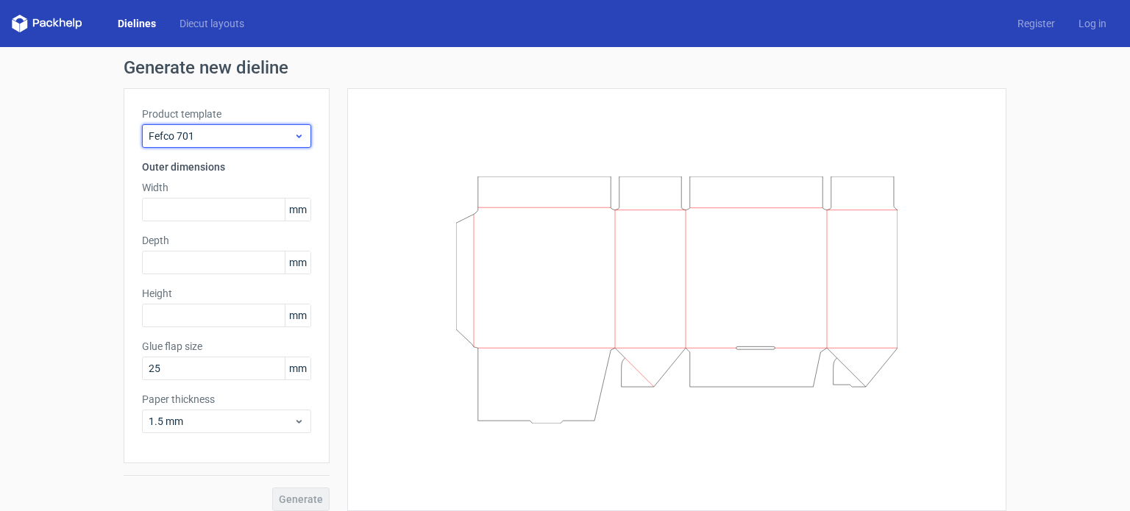
click at [235, 144] on div "Fefco 701" at bounding box center [226, 136] width 169 height 24
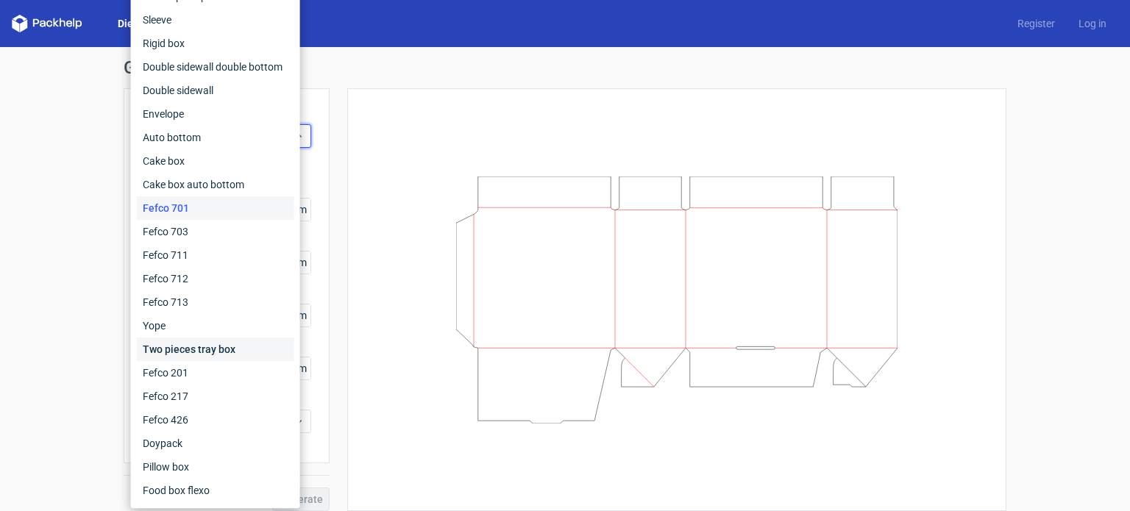
click at [194, 346] on div "Two pieces tray box" at bounding box center [215, 350] width 157 height 24
